Goal: Information Seeking & Learning: Learn about a topic

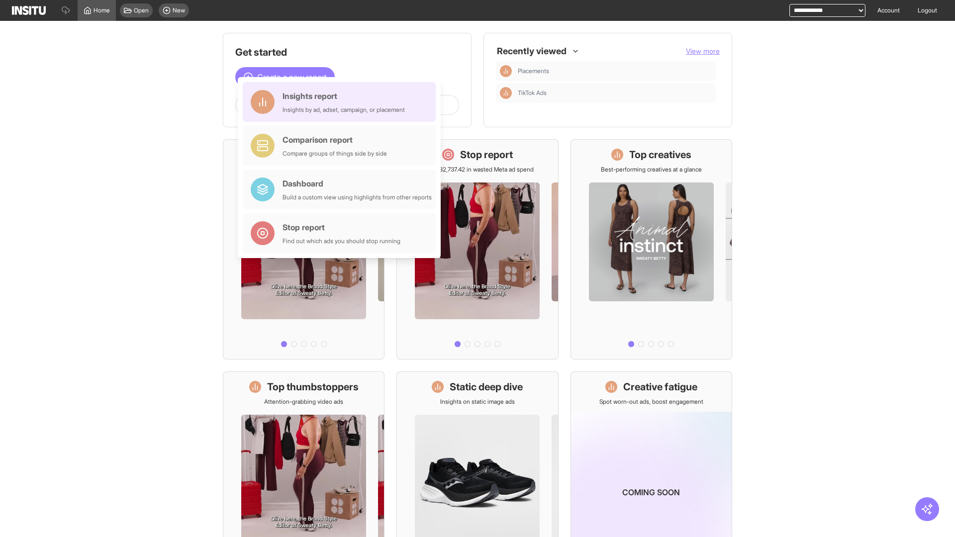
click at [342, 102] on div "Insights report Insights by ad, adset, campaign, or placement" at bounding box center [344, 102] width 122 height 24
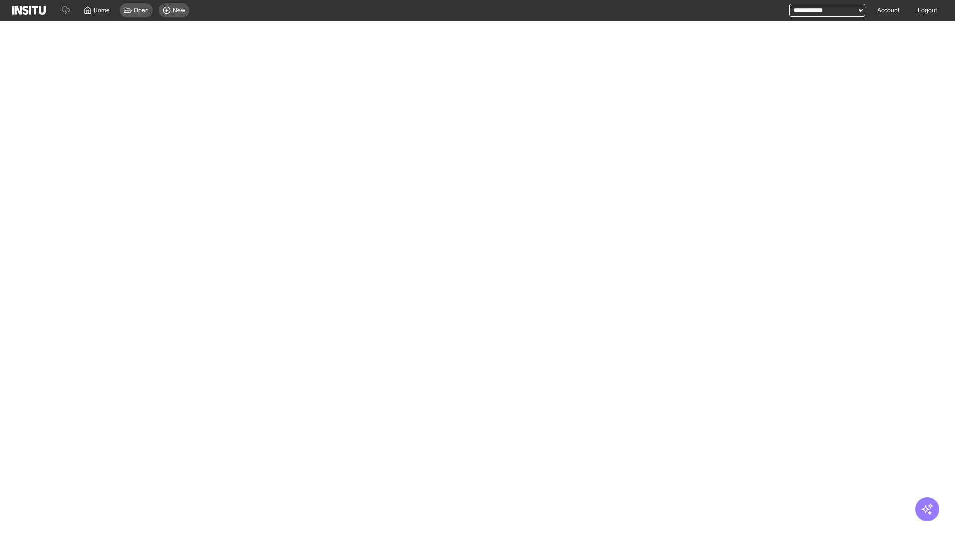
select select "**"
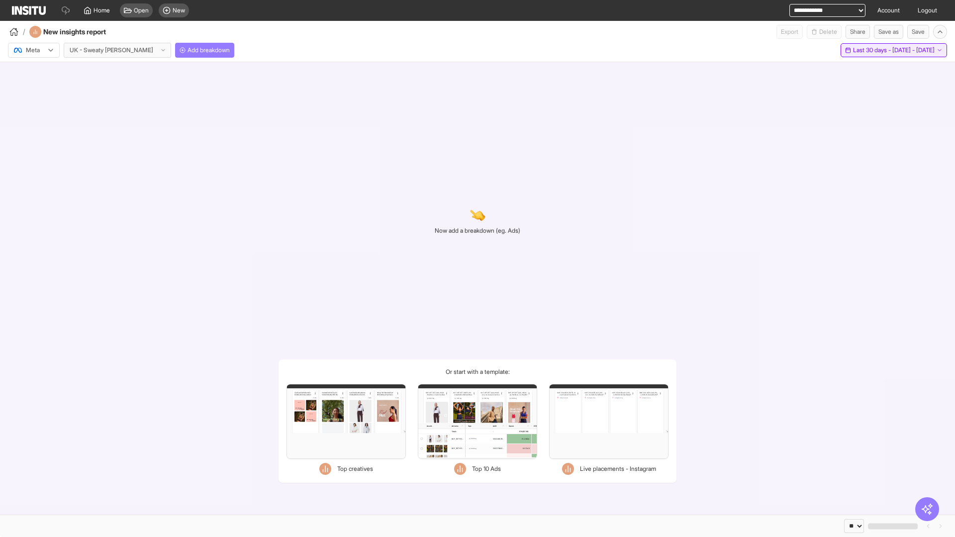
click at [873, 50] on span "Last 30 days - [DATE] - [DATE]" at bounding box center [894, 50] width 82 height 8
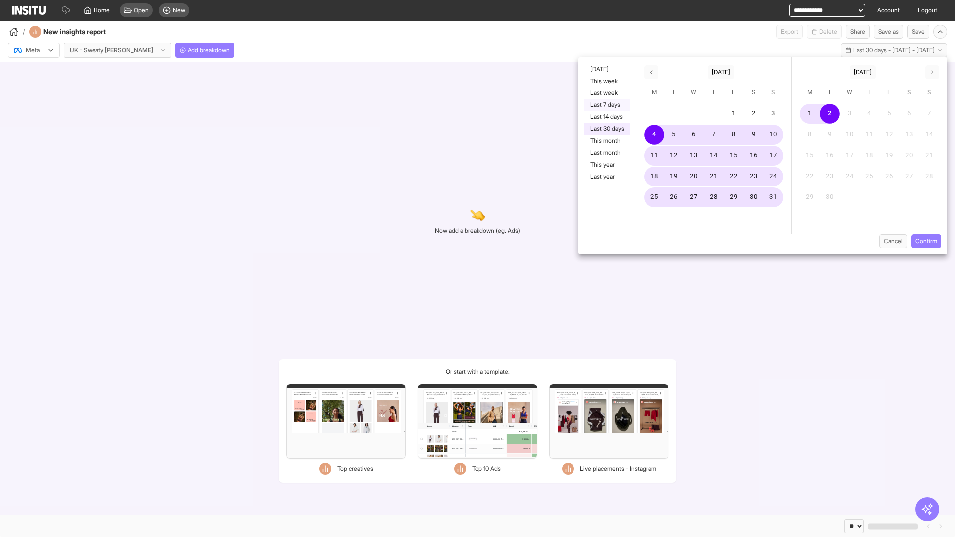
click at [606, 105] on button "Last 7 days" at bounding box center [608, 105] width 46 height 12
